Goal: Task Accomplishment & Management: Use online tool/utility

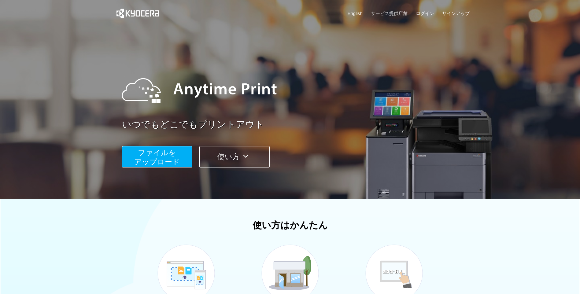
click at [181, 159] on button "ファイルを ​​アップロード" at bounding box center [157, 156] width 70 height 21
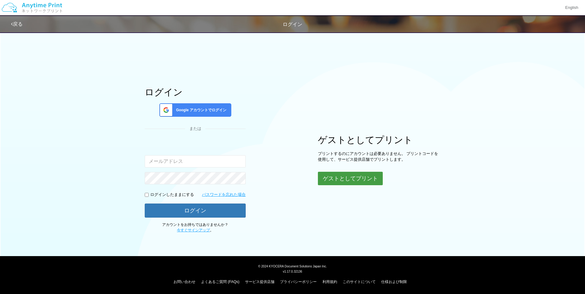
click at [339, 177] on button "ゲストとしてプリント" at bounding box center [350, 178] width 65 height 13
click at [343, 175] on button "ゲストとしてプリント" at bounding box center [350, 178] width 65 height 13
click at [330, 179] on button "ゲストとしてプリント" at bounding box center [350, 178] width 65 height 13
click at [423, 172] on div "ゲストとしてプリント プリントするのにアカウントは必要ありません。 プリントコードを使用して、サービス提供店舗でプリントします。 ゲストとしてプリント" at bounding box center [379, 160] width 122 height 51
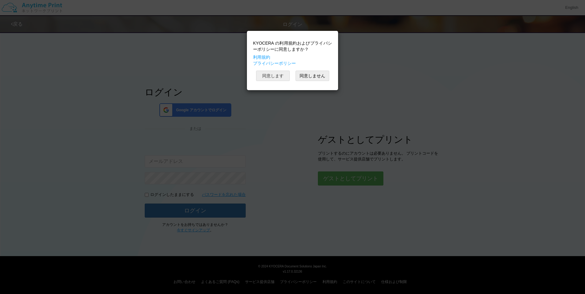
click at [269, 73] on button "同意します" at bounding box center [273, 76] width 34 height 10
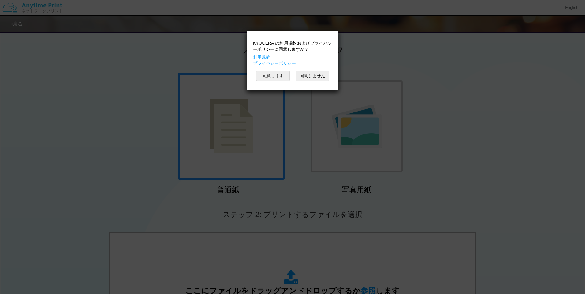
click at [274, 75] on button "同意します" at bounding box center [273, 76] width 34 height 10
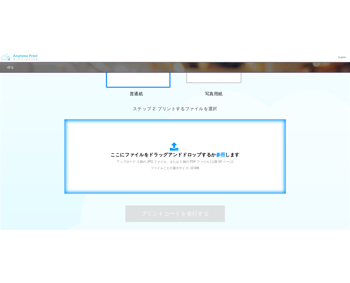
scroll to position [122, 0]
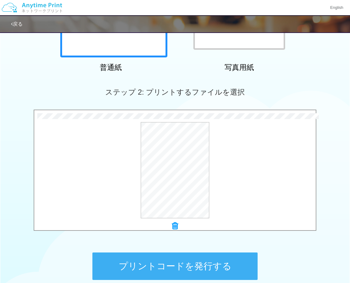
click at [142, 268] on button "プリントコードを発行する" at bounding box center [174, 267] width 165 height 28
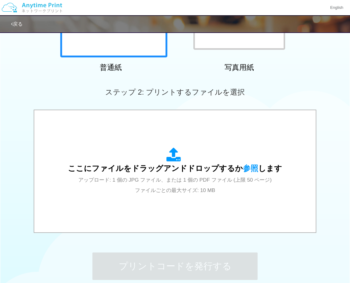
scroll to position [0, 0]
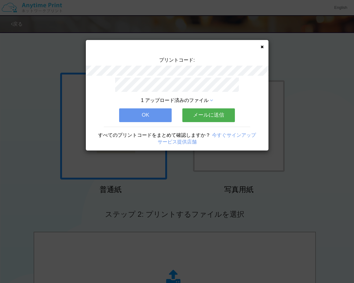
click at [261, 47] on icon at bounding box center [262, 47] width 3 height 4
